Goal: Use online tool/utility: Utilize a website feature to perform a specific function

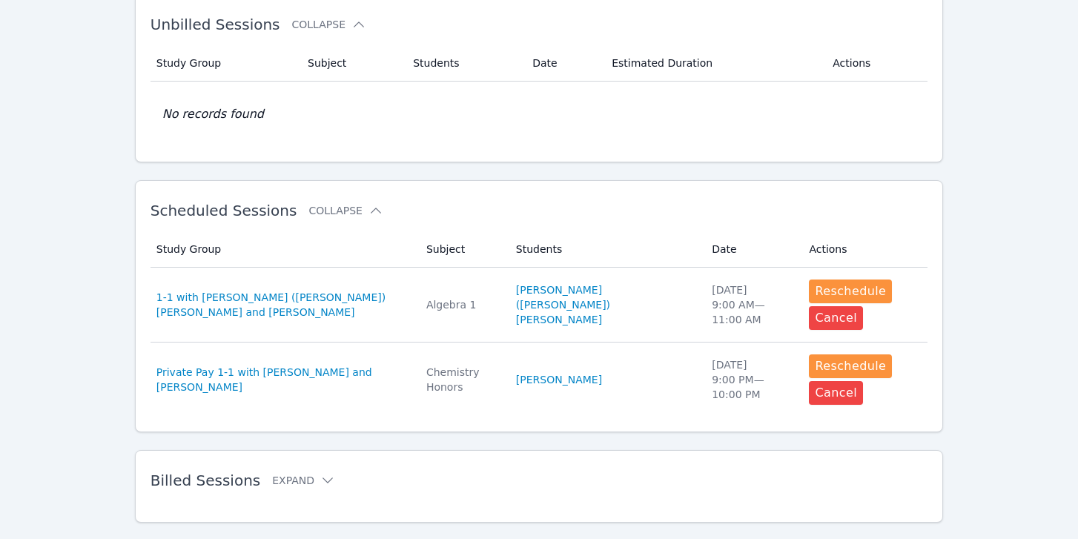
scroll to position [303, 0]
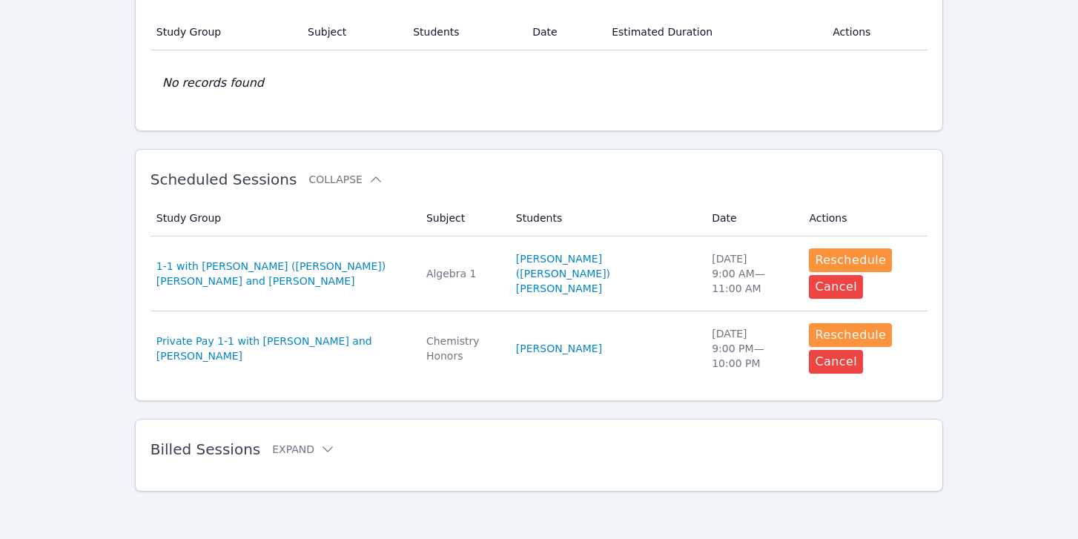
click at [958, 162] on div "Home Sessions Study Groups Students Messages 1 Open user menu Michael O'Connor …" at bounding box center [539, 118] width 1078 height 843
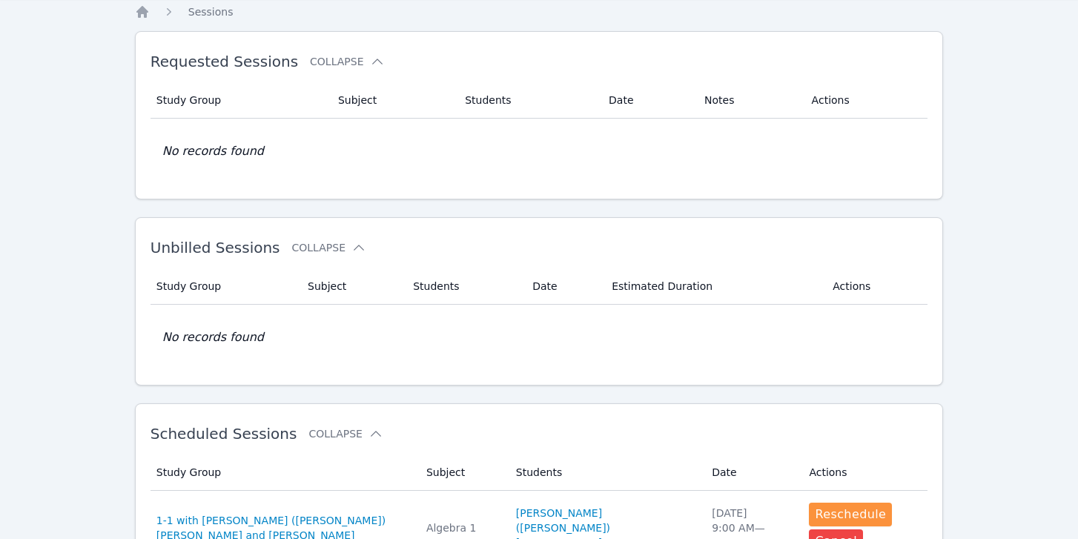
scroll to position [0, 0]
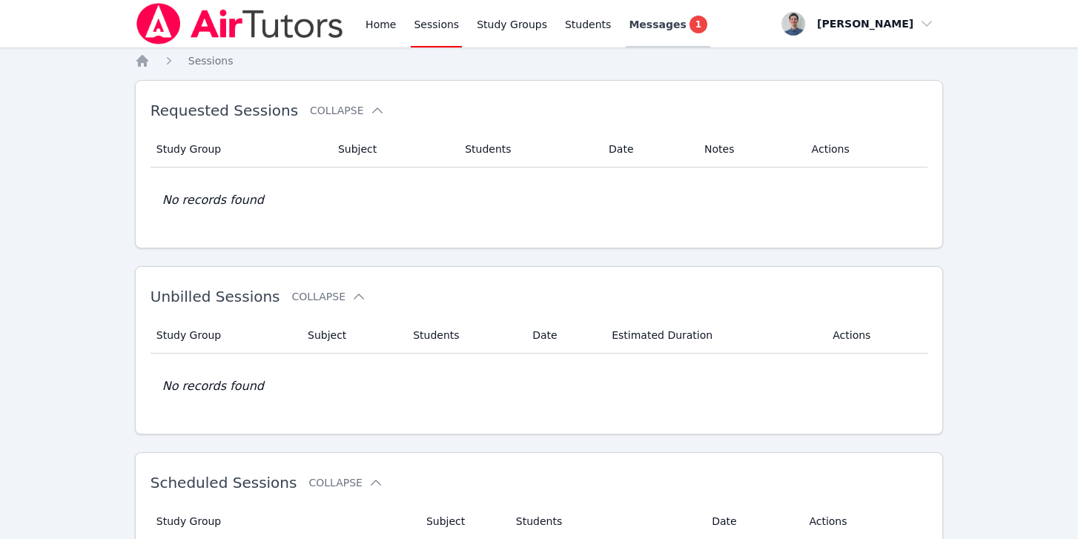
click at [653, 16] on div "Messages 1" at bounding box center [668, 25] width 79 height 18
click at [392, 24] on link "Home" at bounding box center [381, 23] width 36 height 47
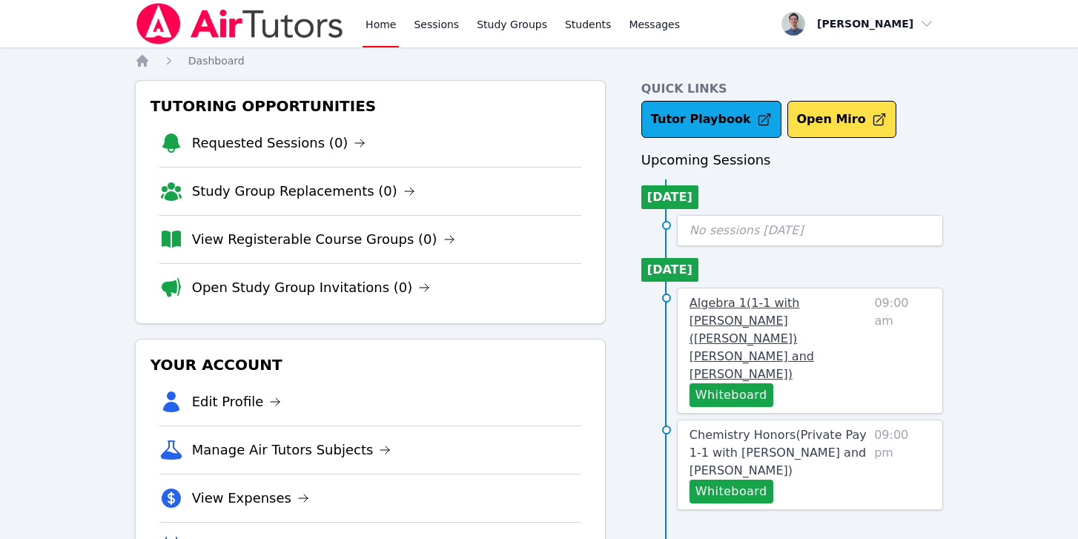
click at [781, 312] on link "Algebra 1 ( 1-1 with [PERSON_NAME] ([PERSON_NAME]) [PERSON_NAME] and [PERSON_NA…" at bounding box center [779, 338] width 179 height 89
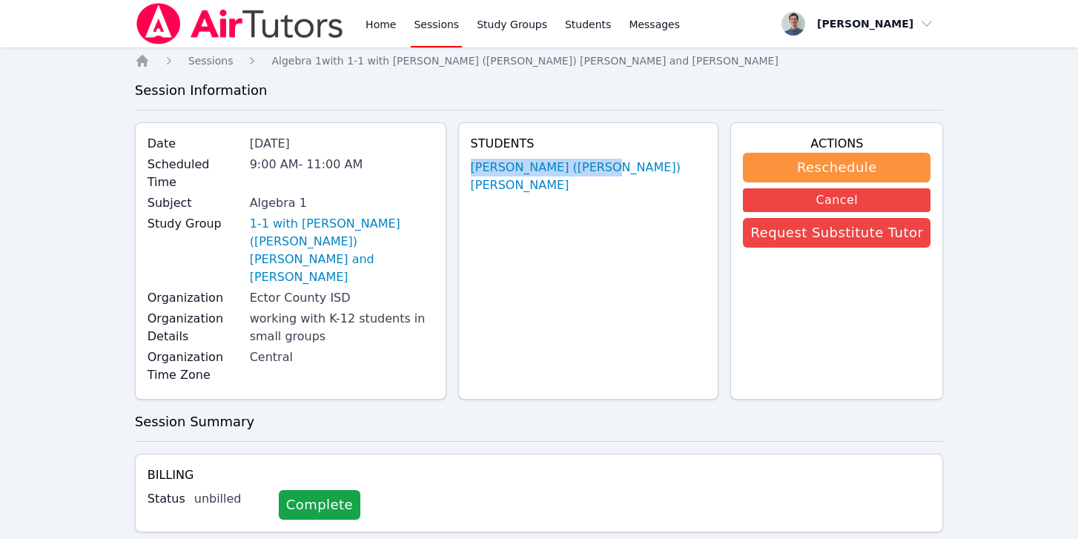
click at [426, 30] on link "Sessions" at bounding box center [436, 23] width 51 height 47
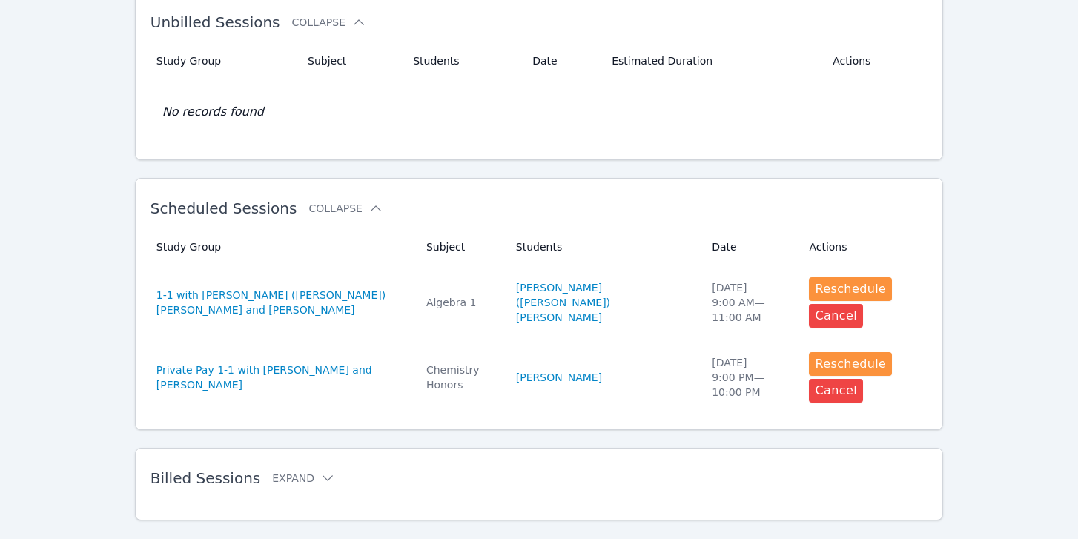
scroll to position [275, 0]
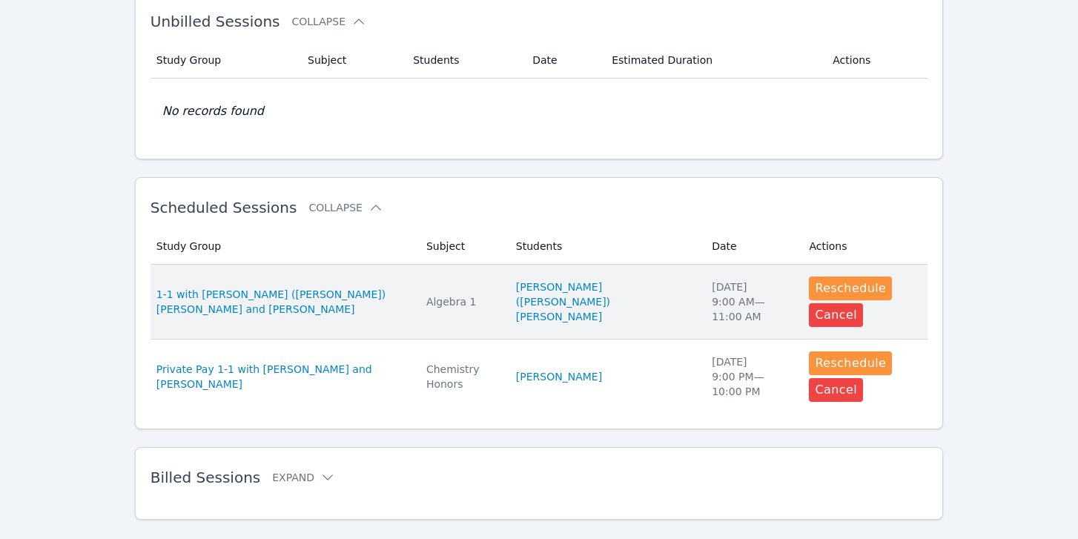
click at [712, 293] on div "[DATE] 9:00 AM — 11:00 AM" at bounding box center [751, 302] width 79 height 45
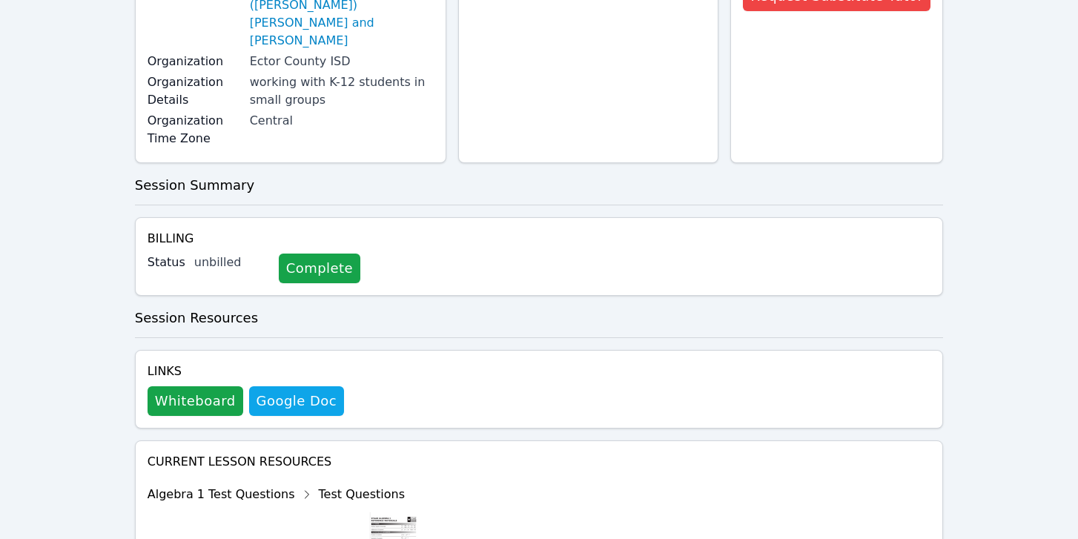
scroll to position [251, 0]
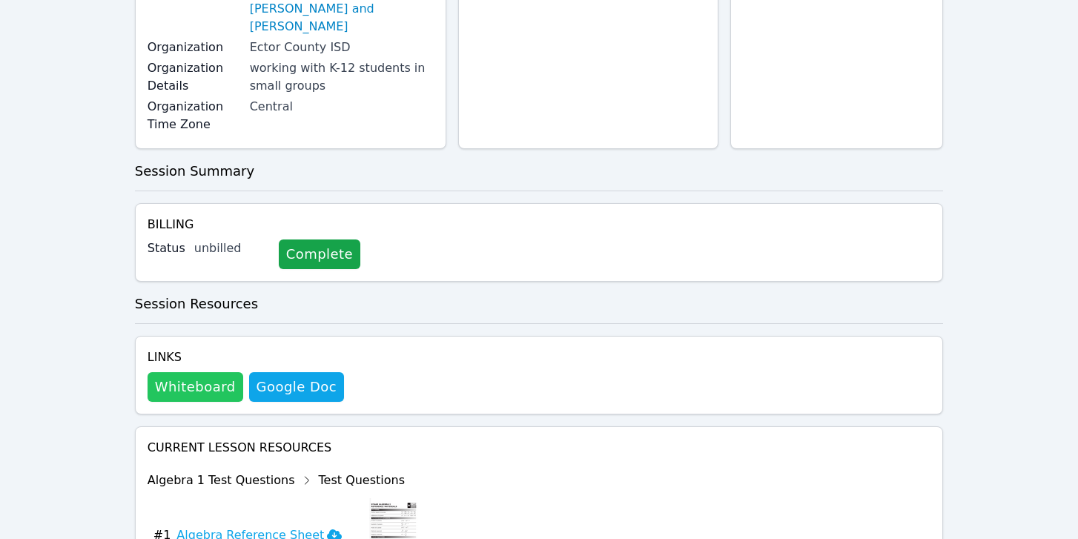
click at [197, 372] on button "Whiteboard" at bounding box center [196, 387] width 96 height 30
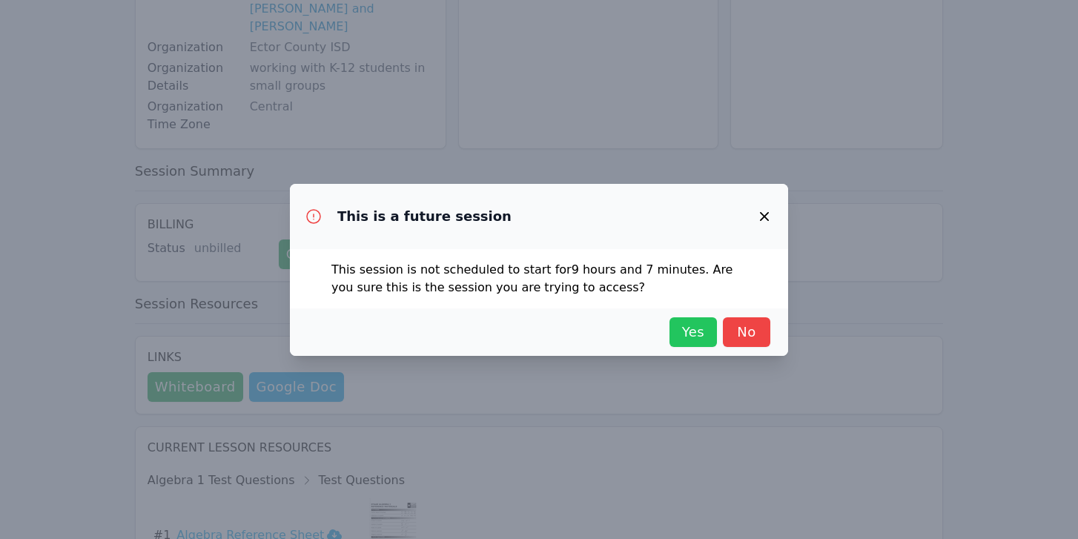
click at [690, 337] on span "Yes" at bounding box center [693, 332] width 33 height 21
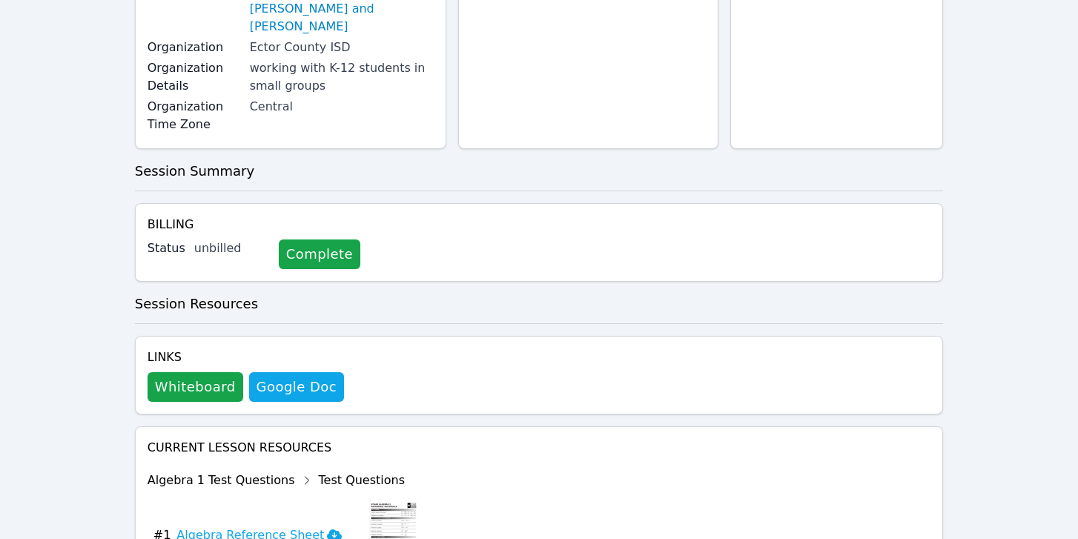
scroll to position [0, 0]
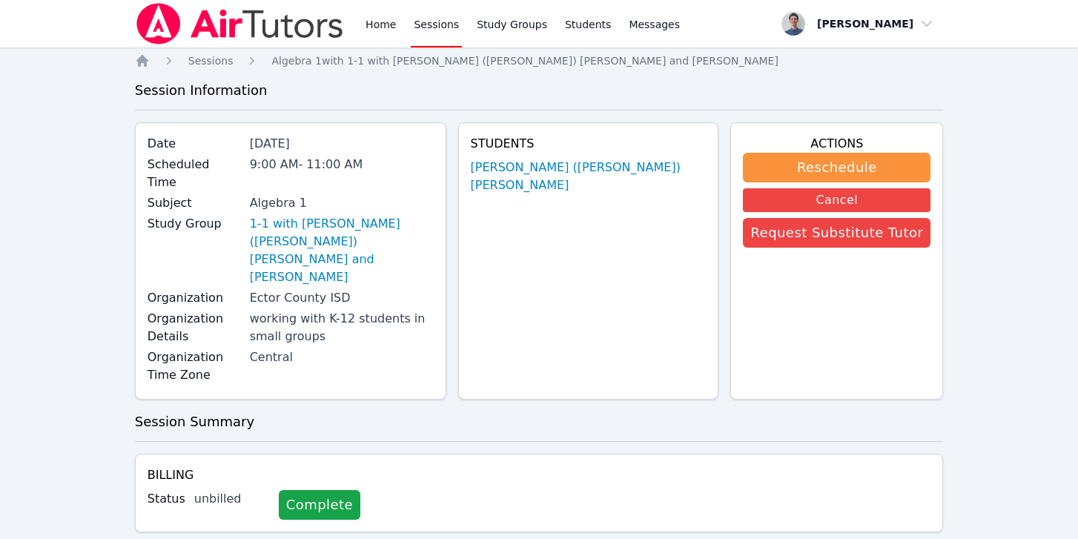
click at [432, 26] on link "Sessions" at bounding box center [436, 23] width 51 height 47
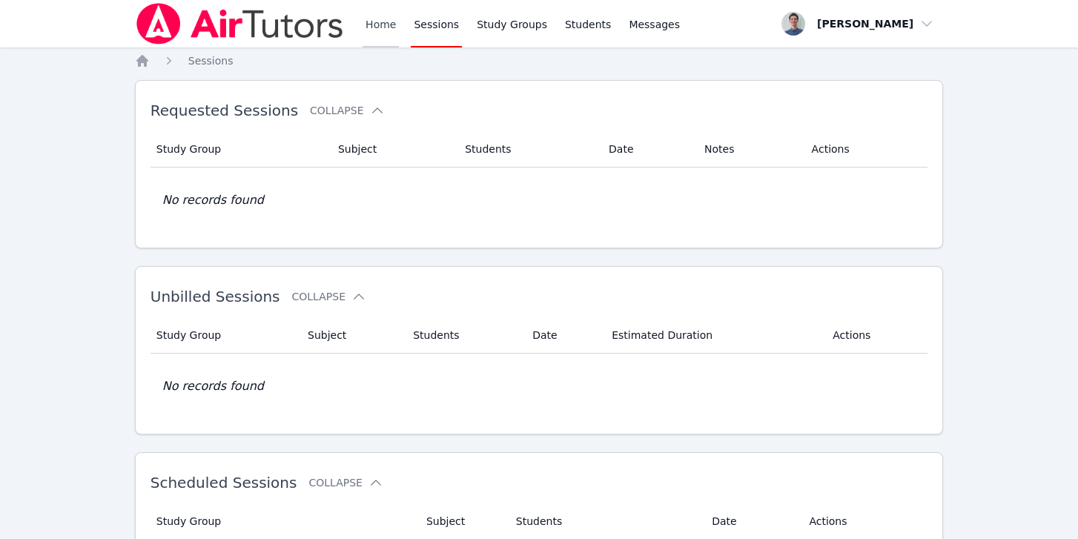
click at [372, 30] on link "Home" at bounding box center [381, 23] width 36 height 47
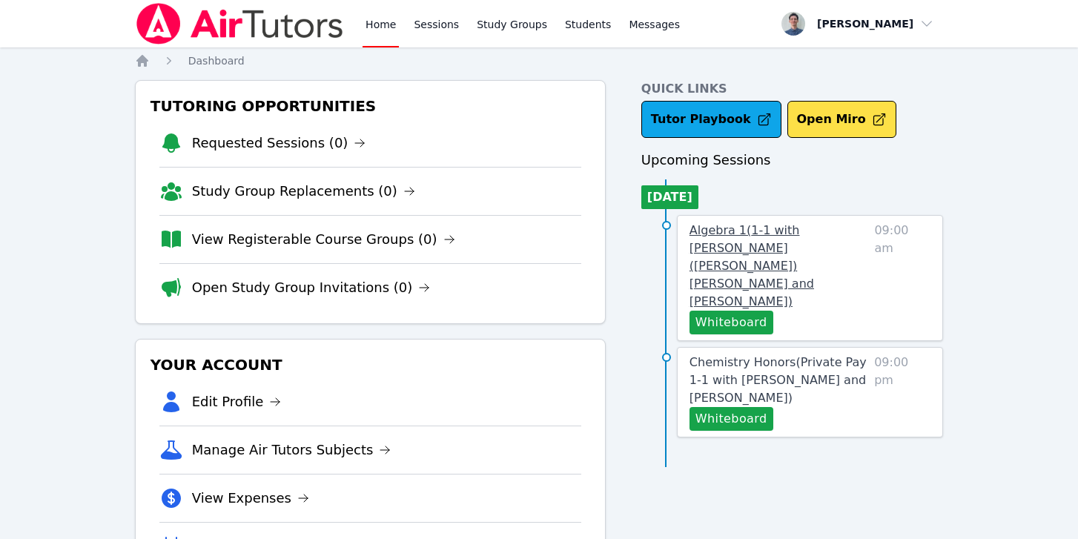
click at [781, 238] on link "Algebra 1 ( 1-1 with [PERSON_NAME] ([PERSON_NAME]) [PERSON_NAME] and [PERSON_NA…" at bounding box center [779, 266] width 179 height 89
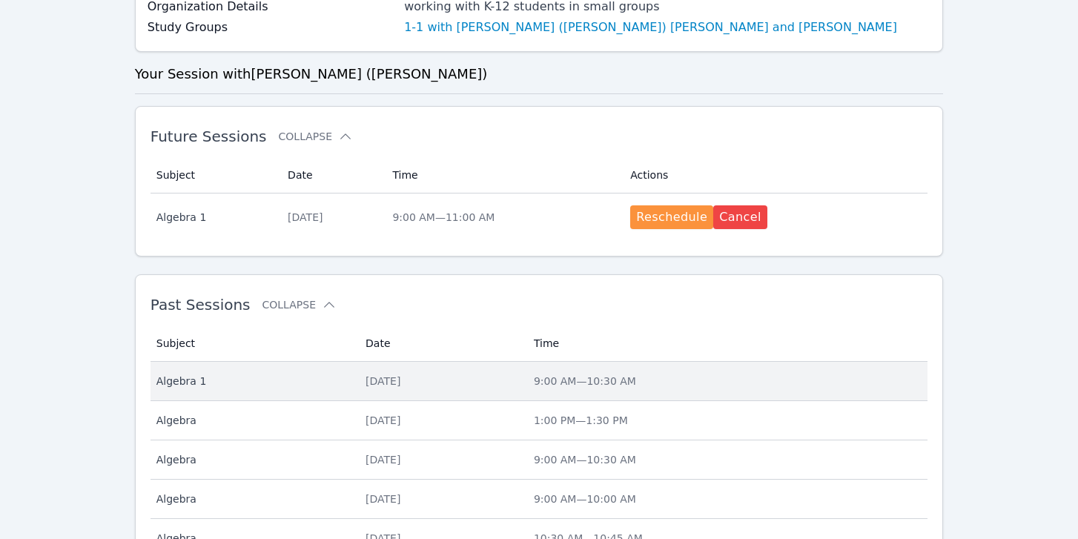
scroll to position [366, 0]
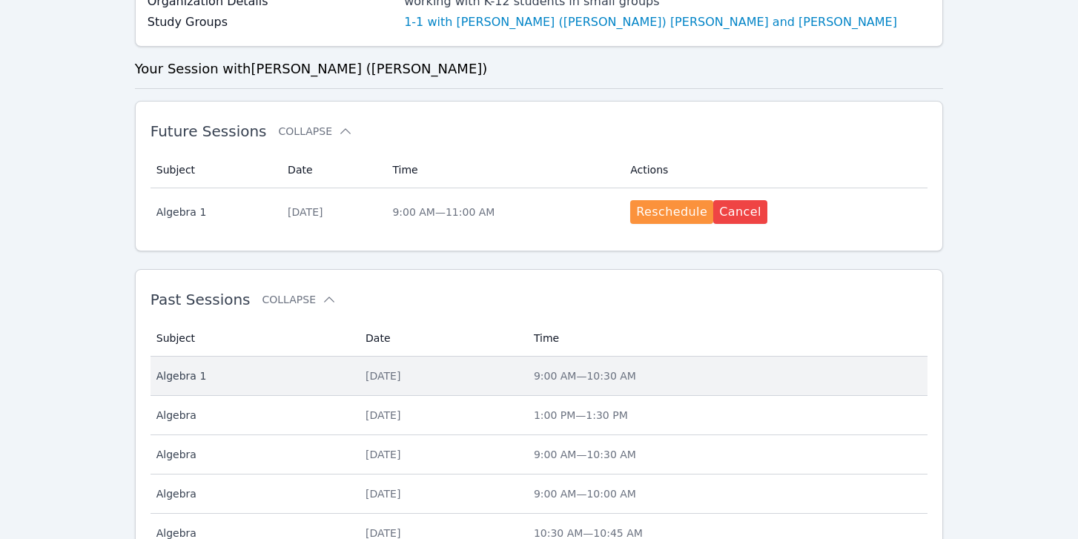
click at [596, 383] on div "9:00 AM — 10:30 AM" at bounding box center [726, 376] width 385 height 15
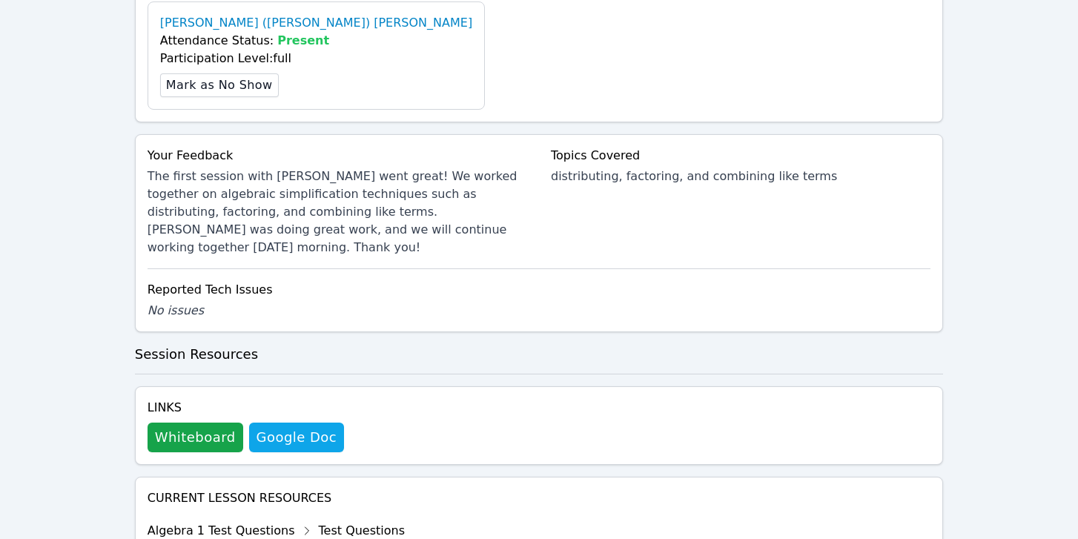
scroll to position [517, 0]
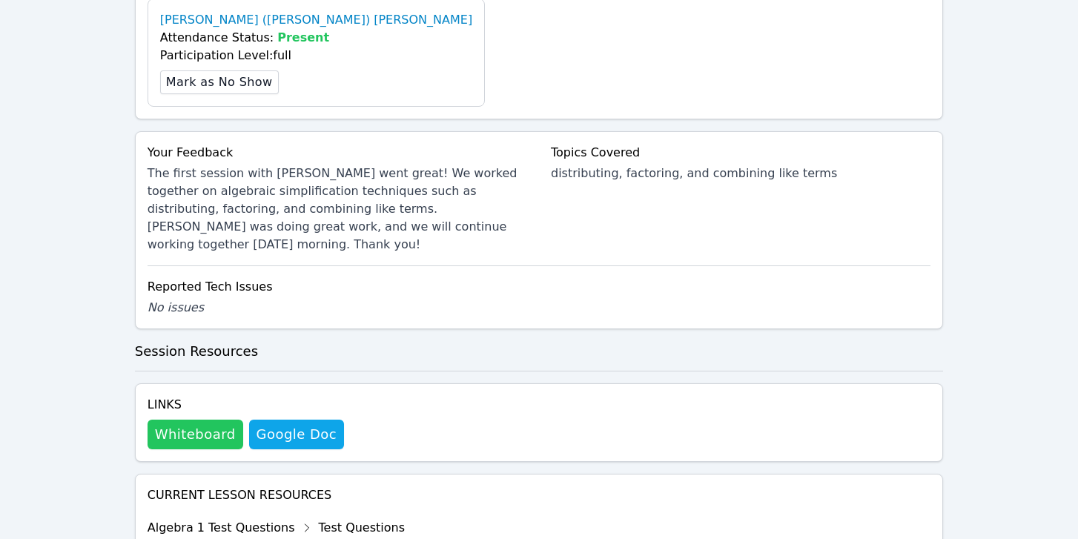
click at [217, 420] on button "Whiteboard" at bounding box center [196, 435] width 96 height 30
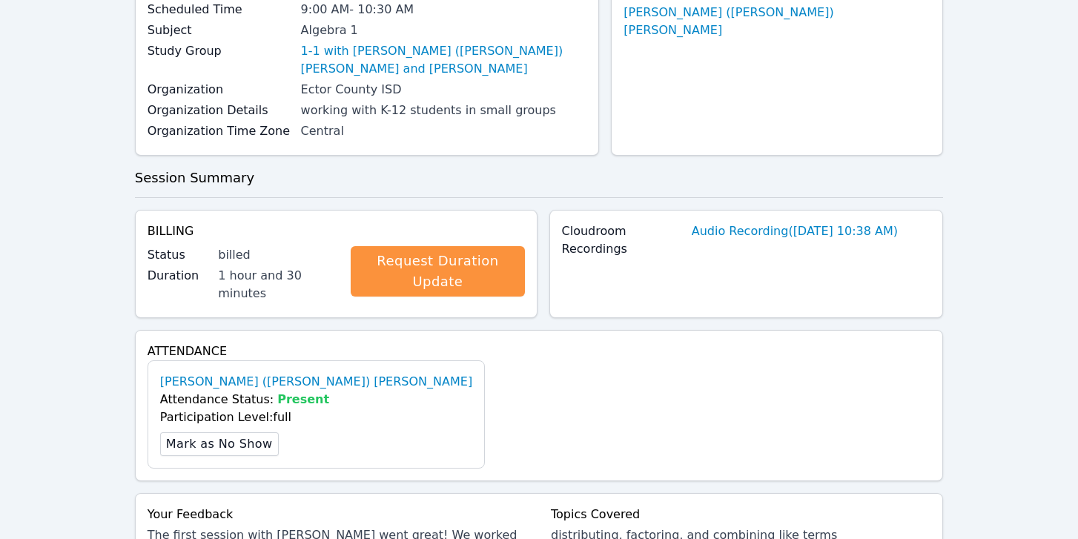
scroll to position [0, 0]
